Goal: Task Accomplishment & Management: Use online tool/utility

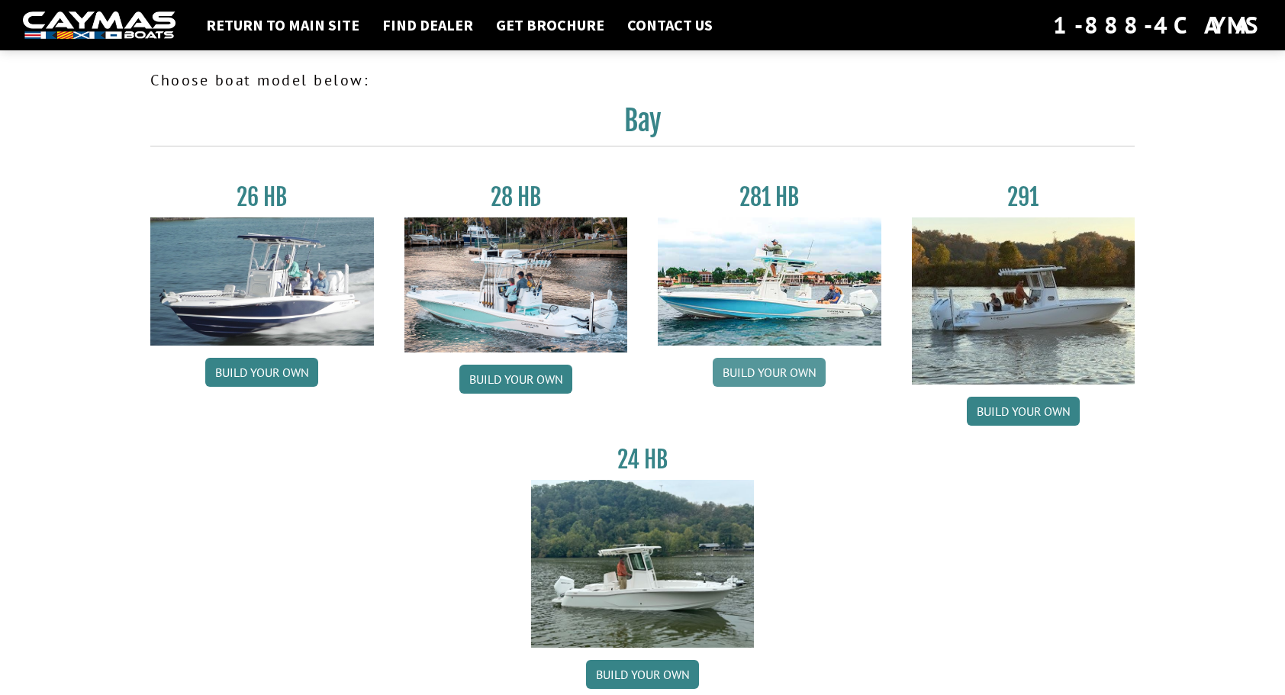
click at [768, 371] on link "Build your own" at bounding box center [769, 372] width 113 height 29
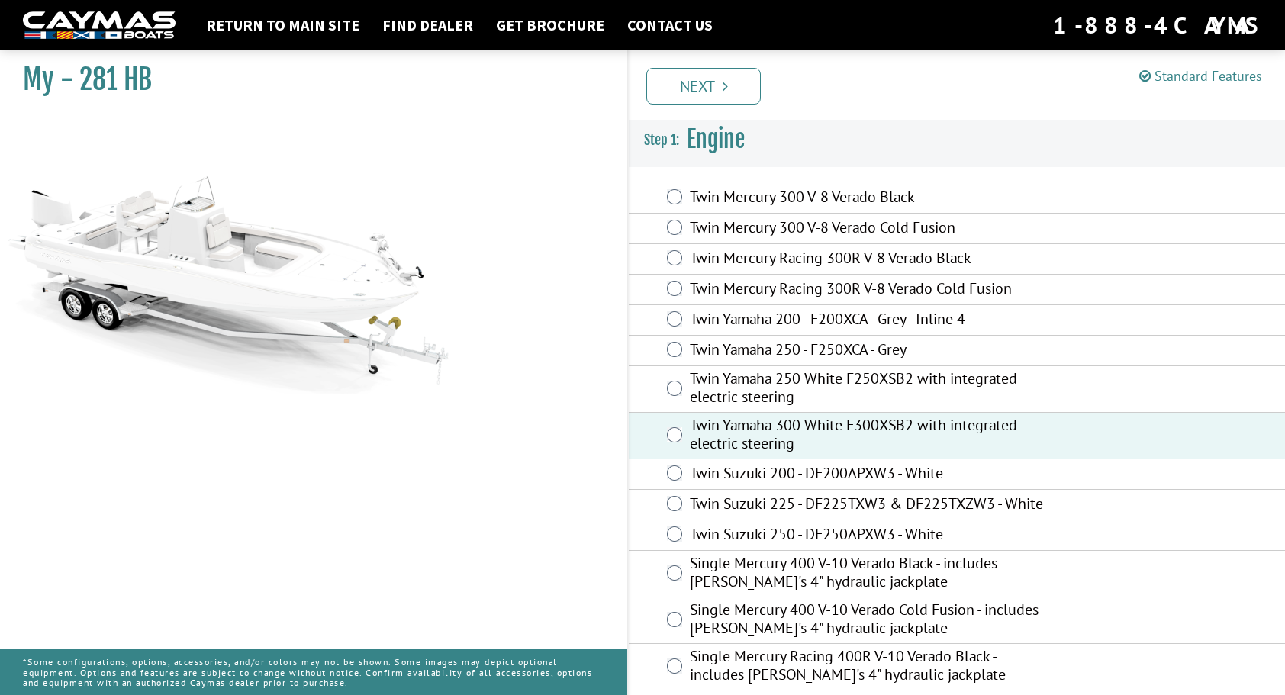
click at [702, 90] on link "Next" at bounding box center [704, 86] width 115 height 37
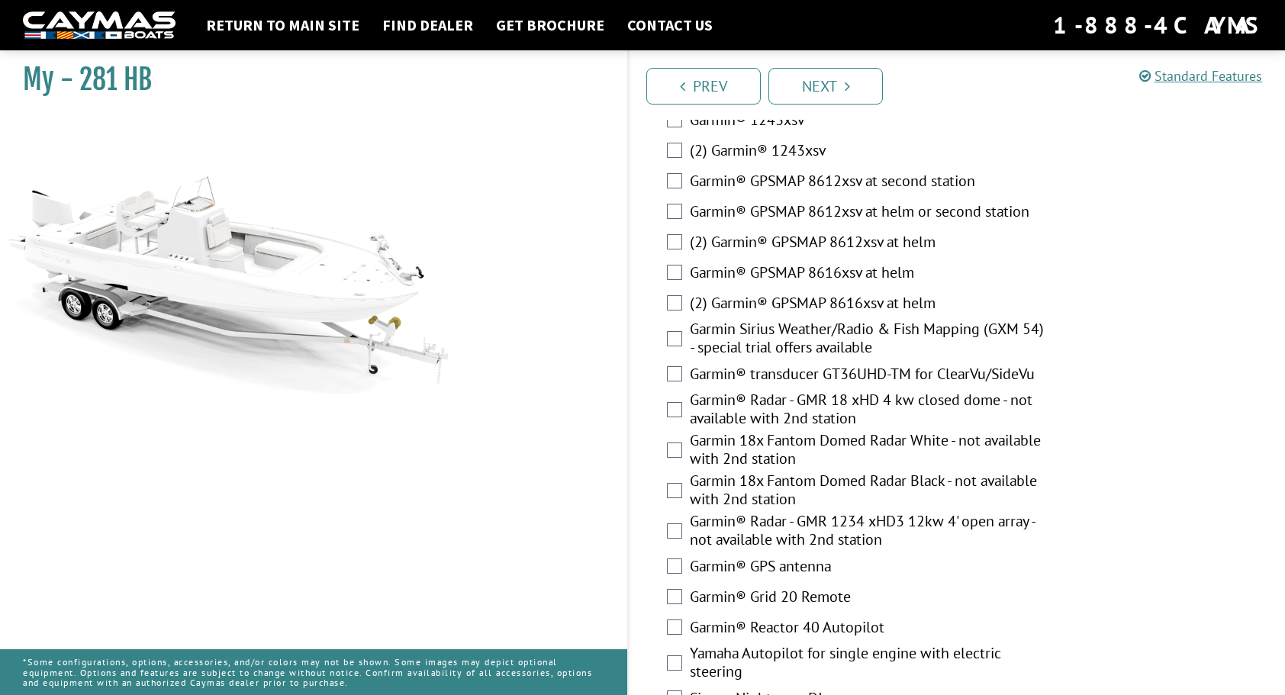
scroll to position [4487, 0]
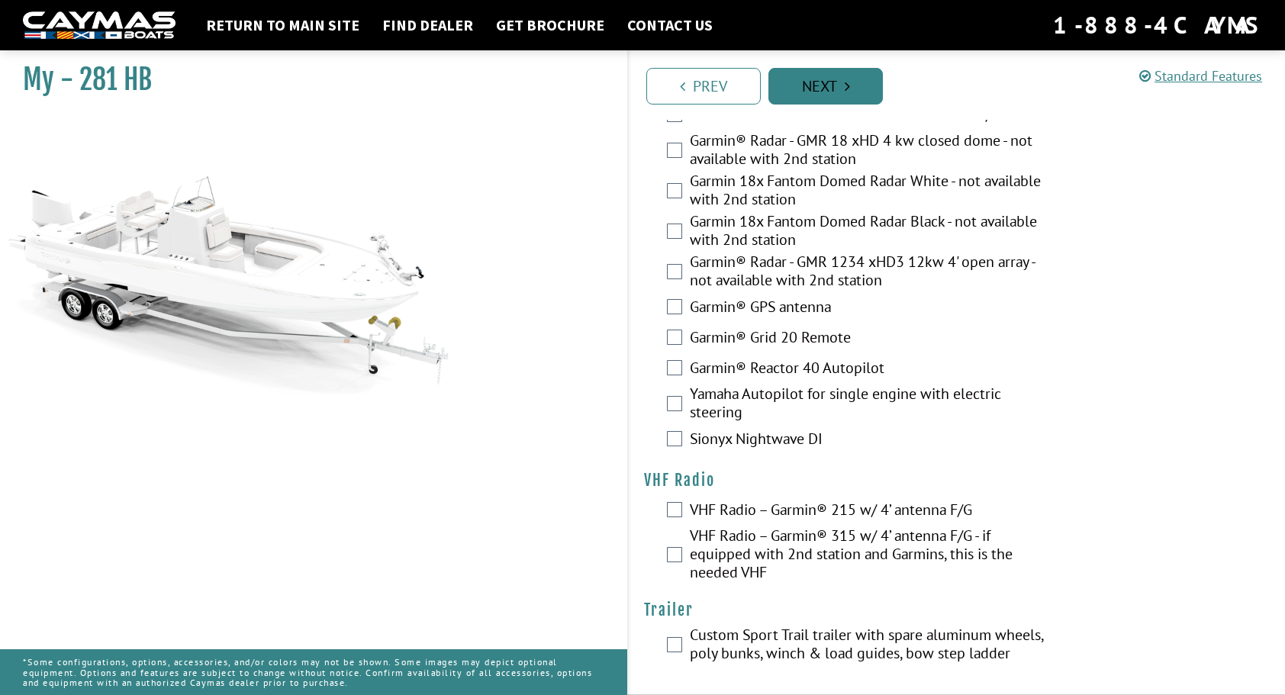
click at [832, 81] on link "Next" at bounding box center [826, 86] width 115 height 37
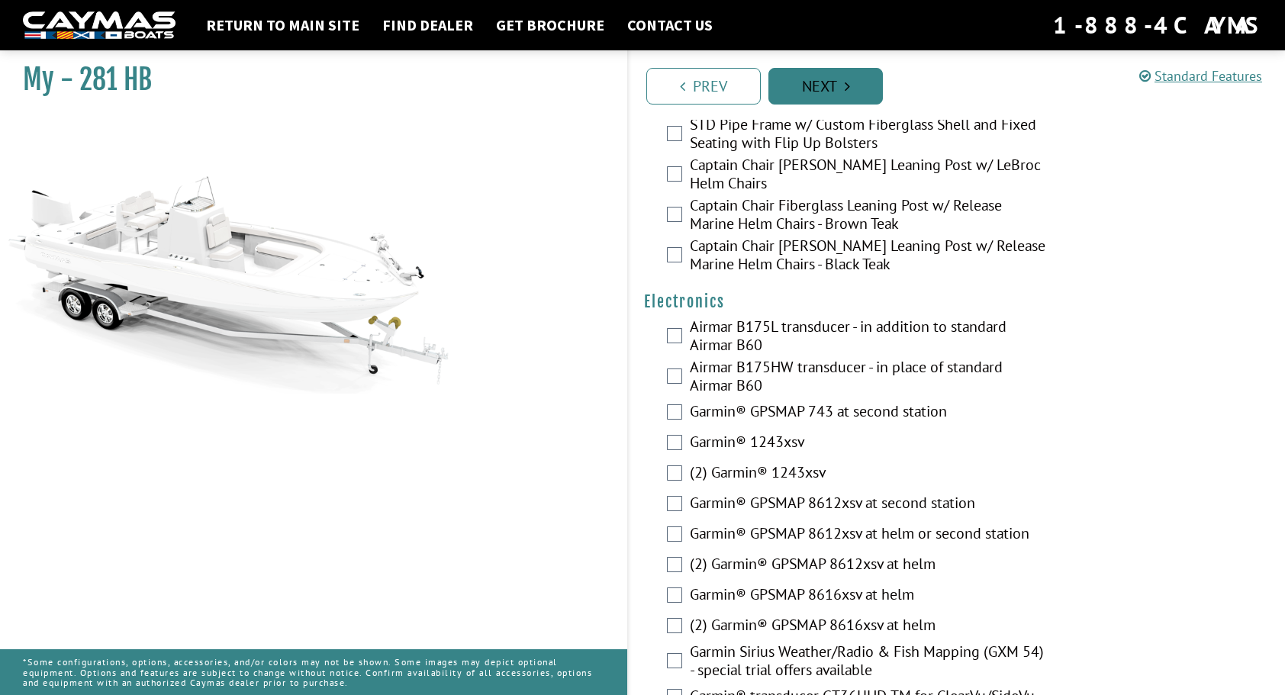
scroll to position [3850, 0]
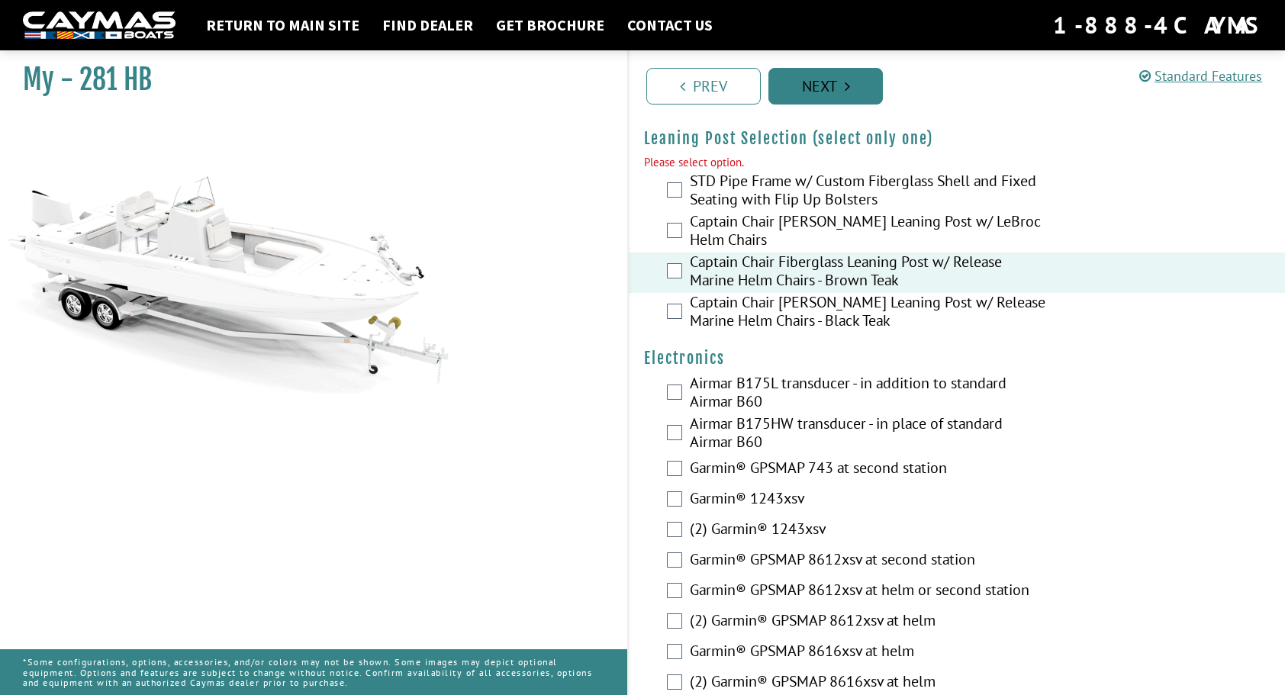
click at [824, 86] on link "Next" at bounding box center [826, 86] width 115 height 37
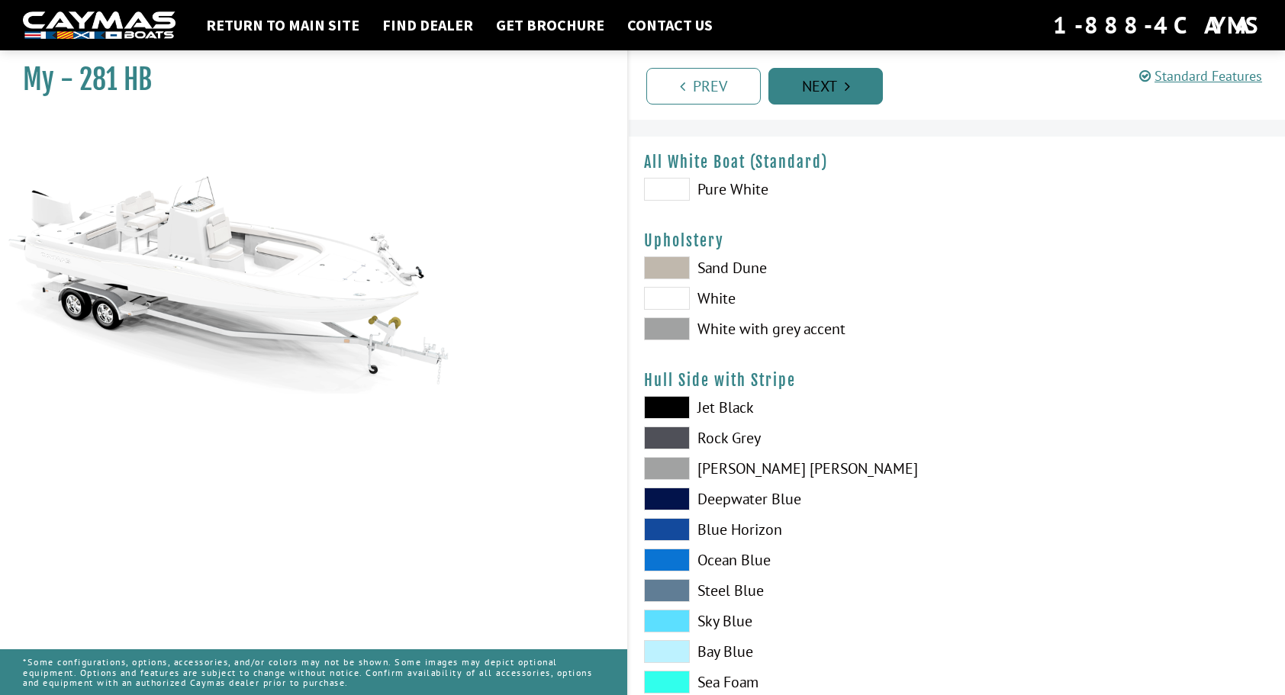
scroll to position [0, 0]
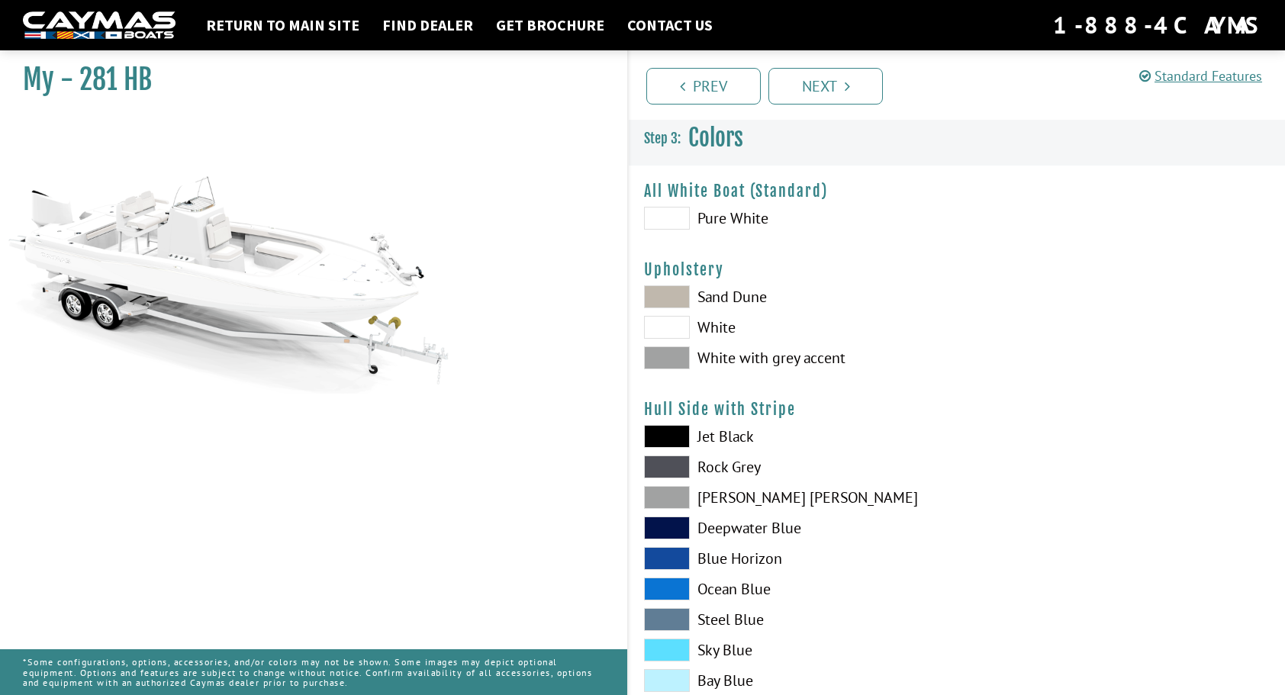
click at [667, 214] on span at bounding box center [667, 218] width 46 height 23
click at [654, 328] on span at bounding box center [667, 327] width 46 height 23
click at [672, 360] on span at bounding box center [667, 358] width 46 height 23
click at [670, 291] on span at bounding box center [667, 296] width 46 height 23
click at [818, 85] on link "Next" at bounding box center [826, 86] width 115 height 37
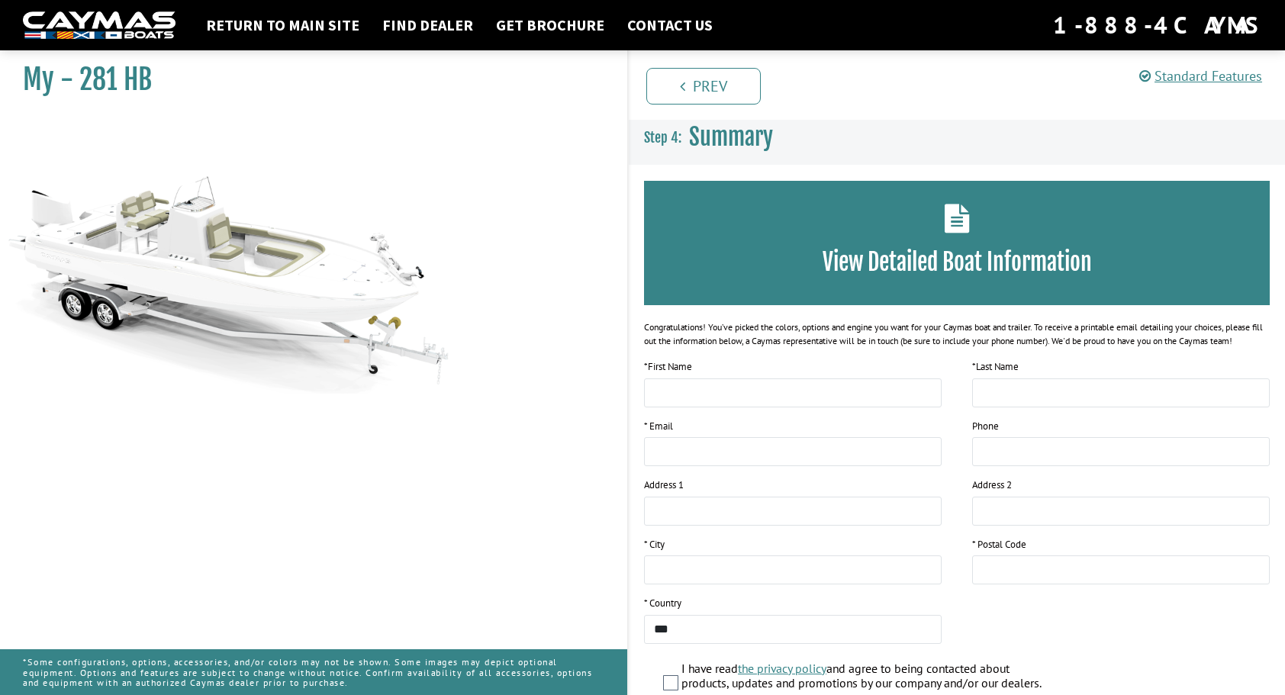
scroll to position [137, 0]
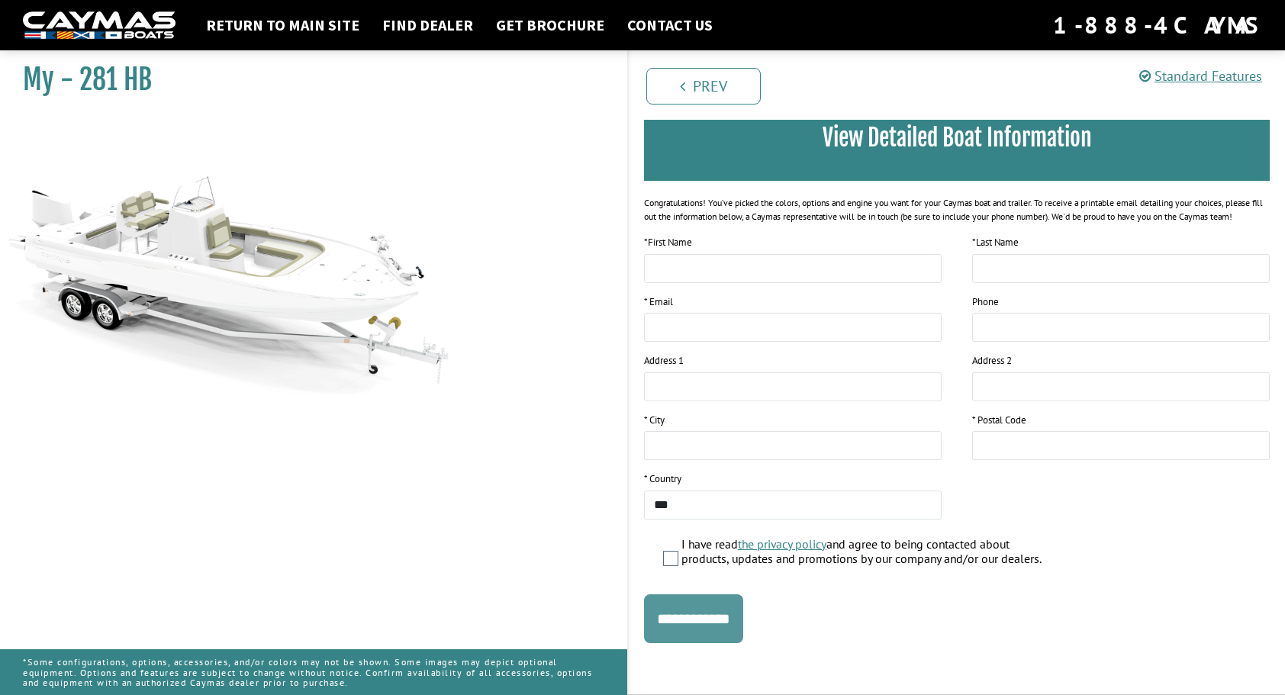
click at [698, 631] on input "**********" at bounding box center [693, 619] width 99 height 49
